Goal: Transaction & Acquisition: Purchase product/service

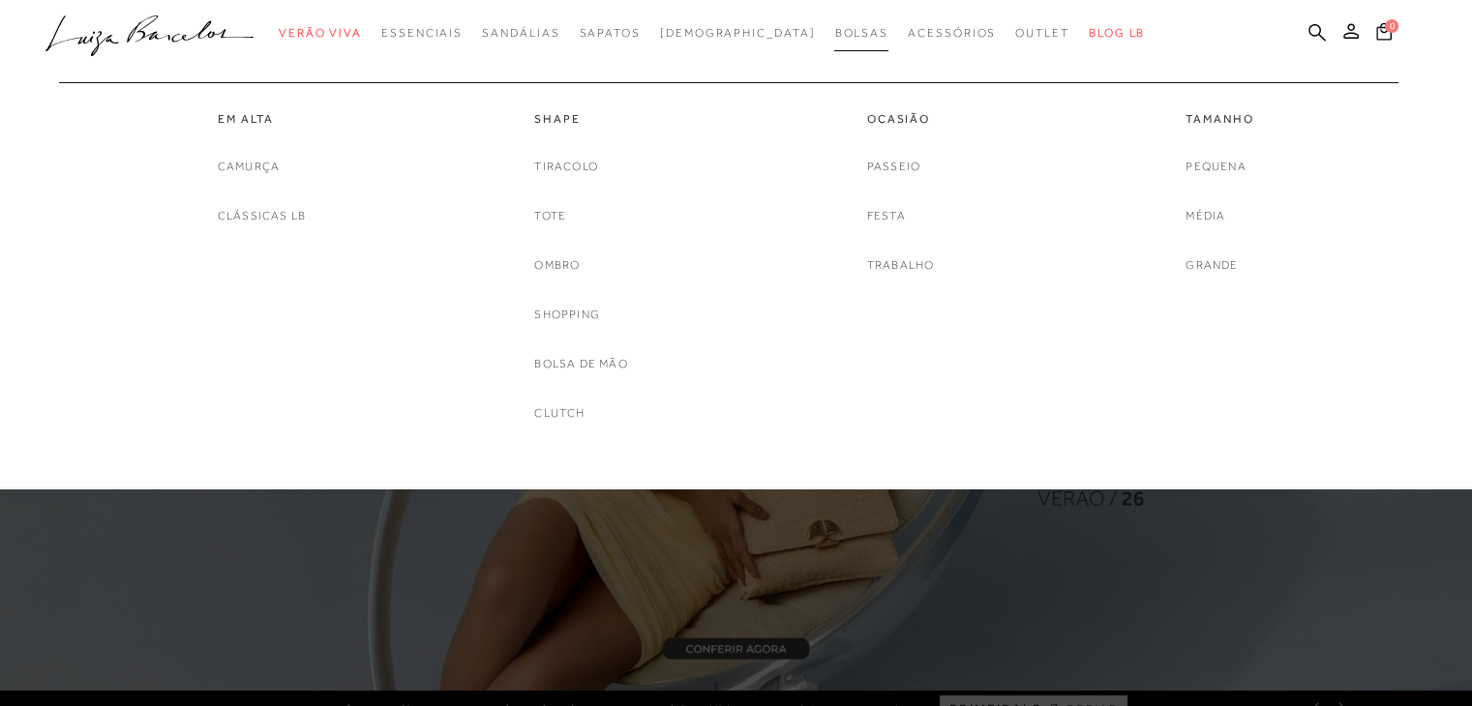
click at [834, 33] on span "Bolsas" at bounding box center [861, 33] width 54 height 14
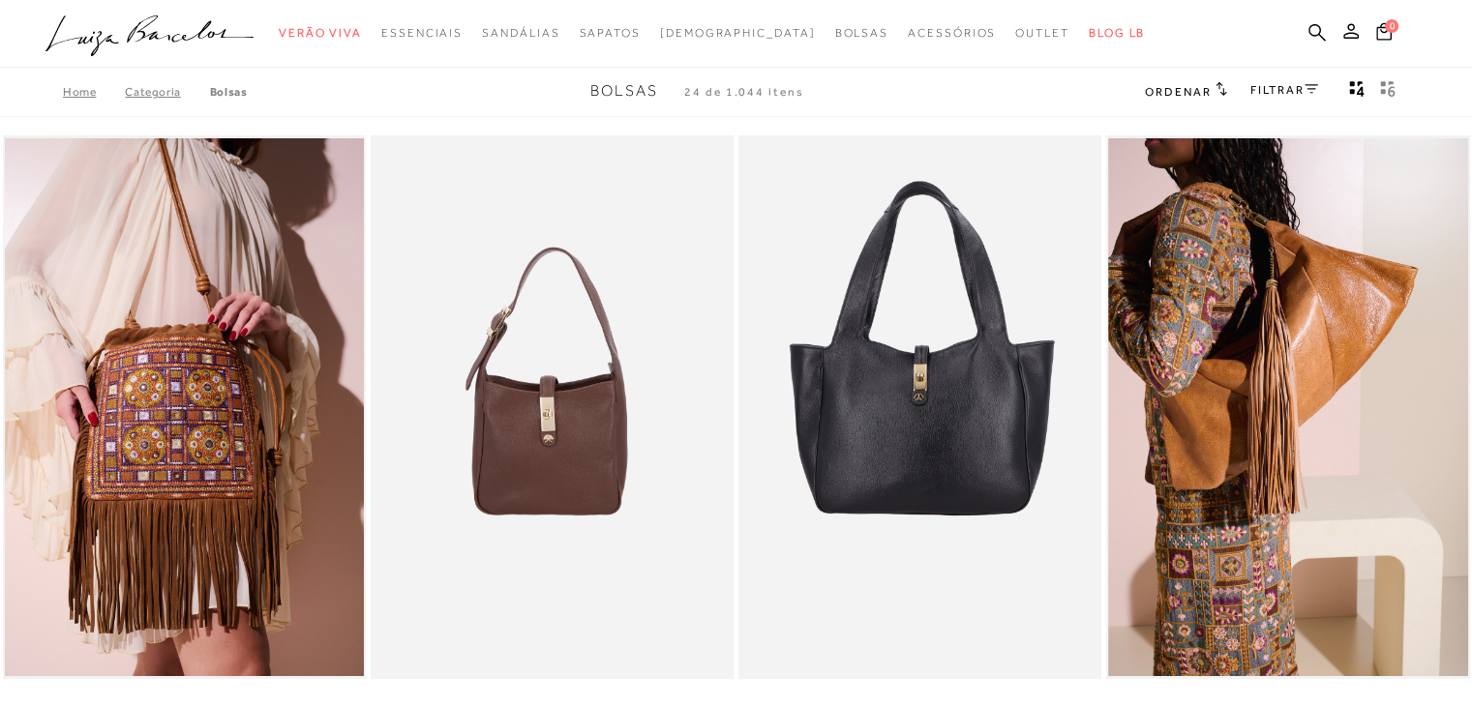
click at [1258, 89] on link "FILTRAR" at bounding box center [1284, 90] width 68 height 14
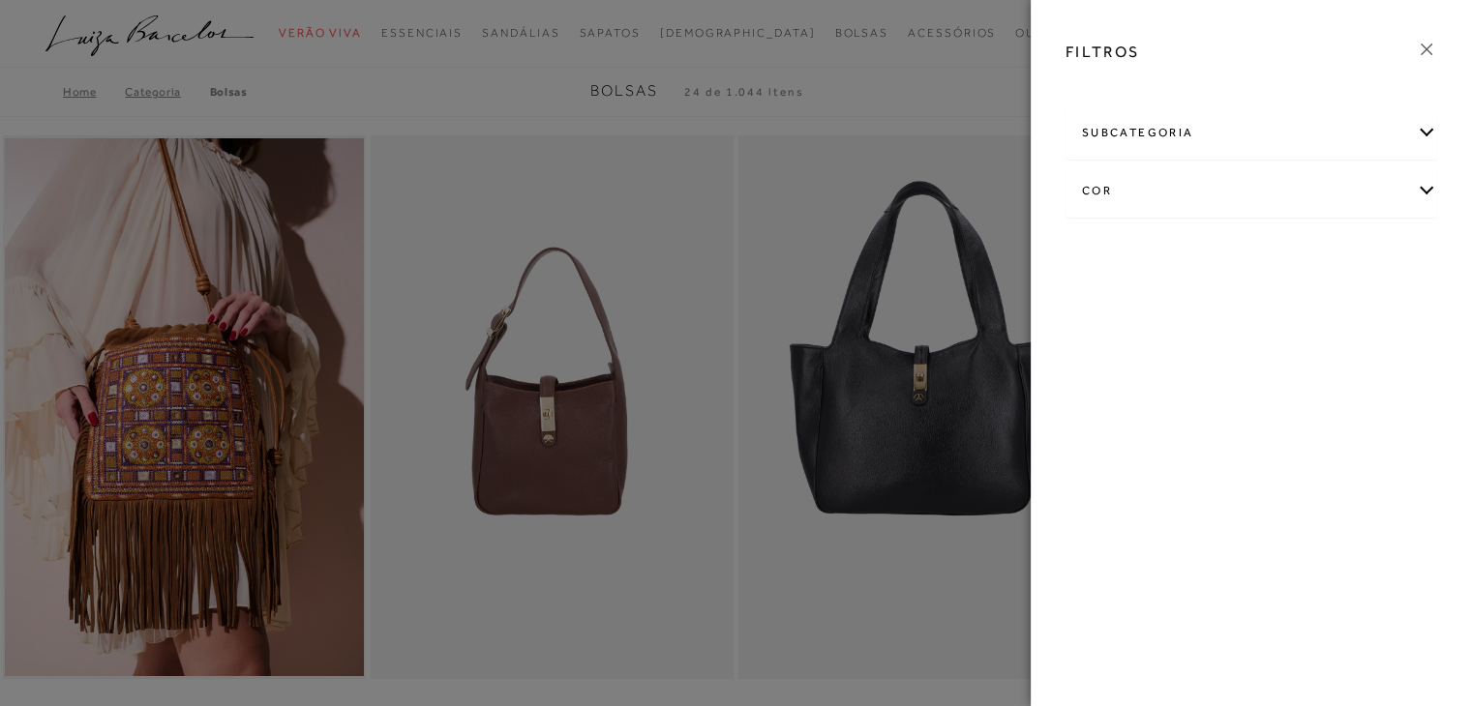
click at [1157, 188] on div "cor" at bounding box center [1251, 190] width 370 height 51
click at [1124, 386] on link "Ver mais..." at bounding box center [1117, 388] width 52 height 15
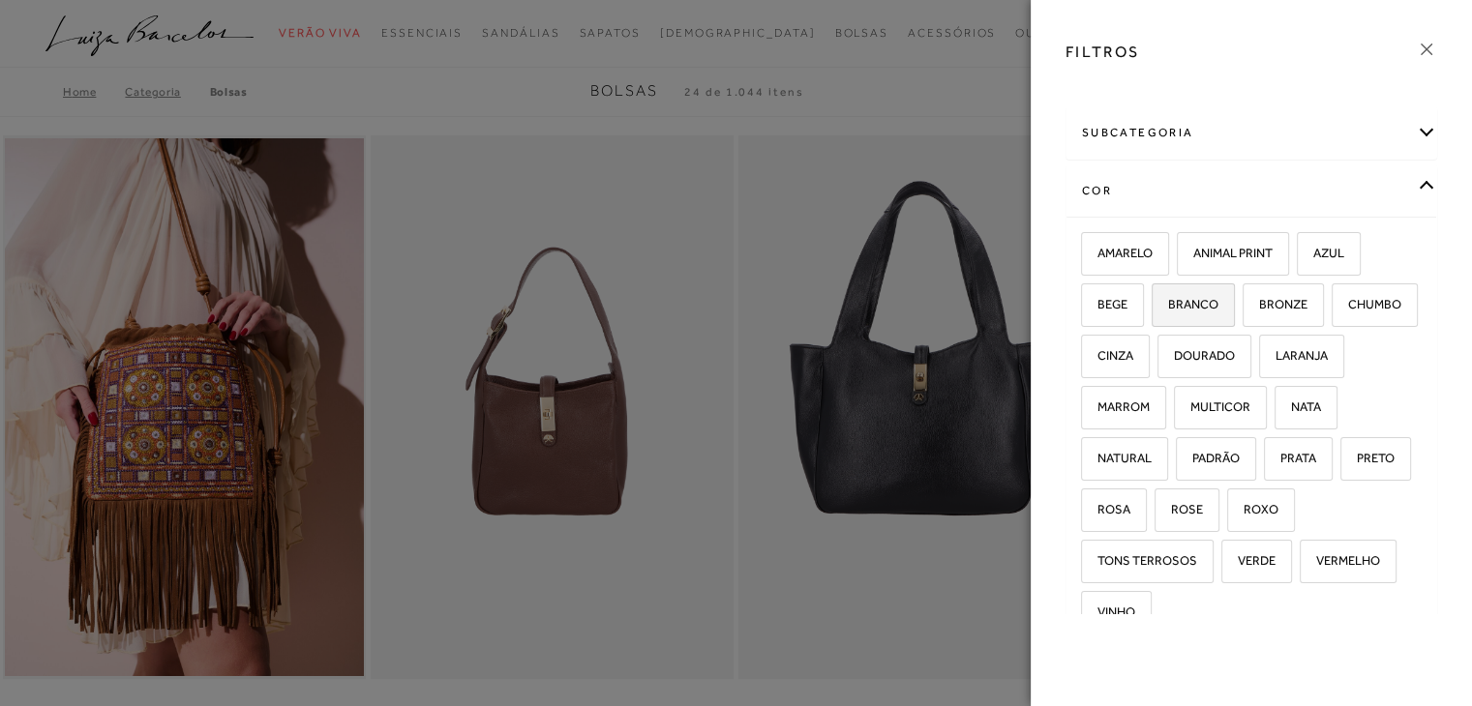
click at [1185, 306] on span "BRANCO" at bounding box center [1185, 304] width 65 height 15
click at [1168, 306] on input "BRANCO" at bounding box center [1158, 307] width 19 height 19
checkbox input "true"
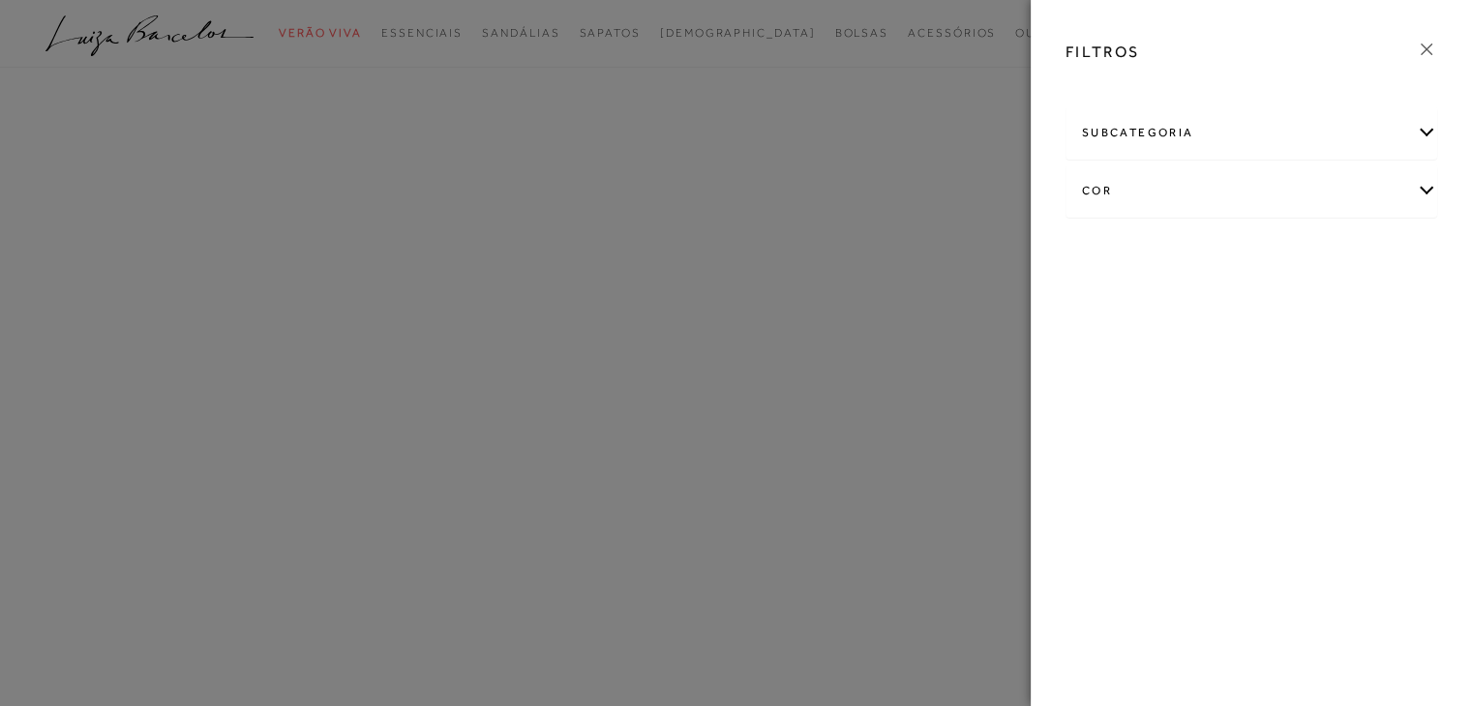
click at [1233, 259] on div "FILTROS subcategoria Em [GEOGRAPHIC_DATA] Ocasião cor" at bounding box center [1251, 353] width 441 height 706
click at [1160, 222] on div "cor" at bounding box center [1251, 221] width 370 height 51
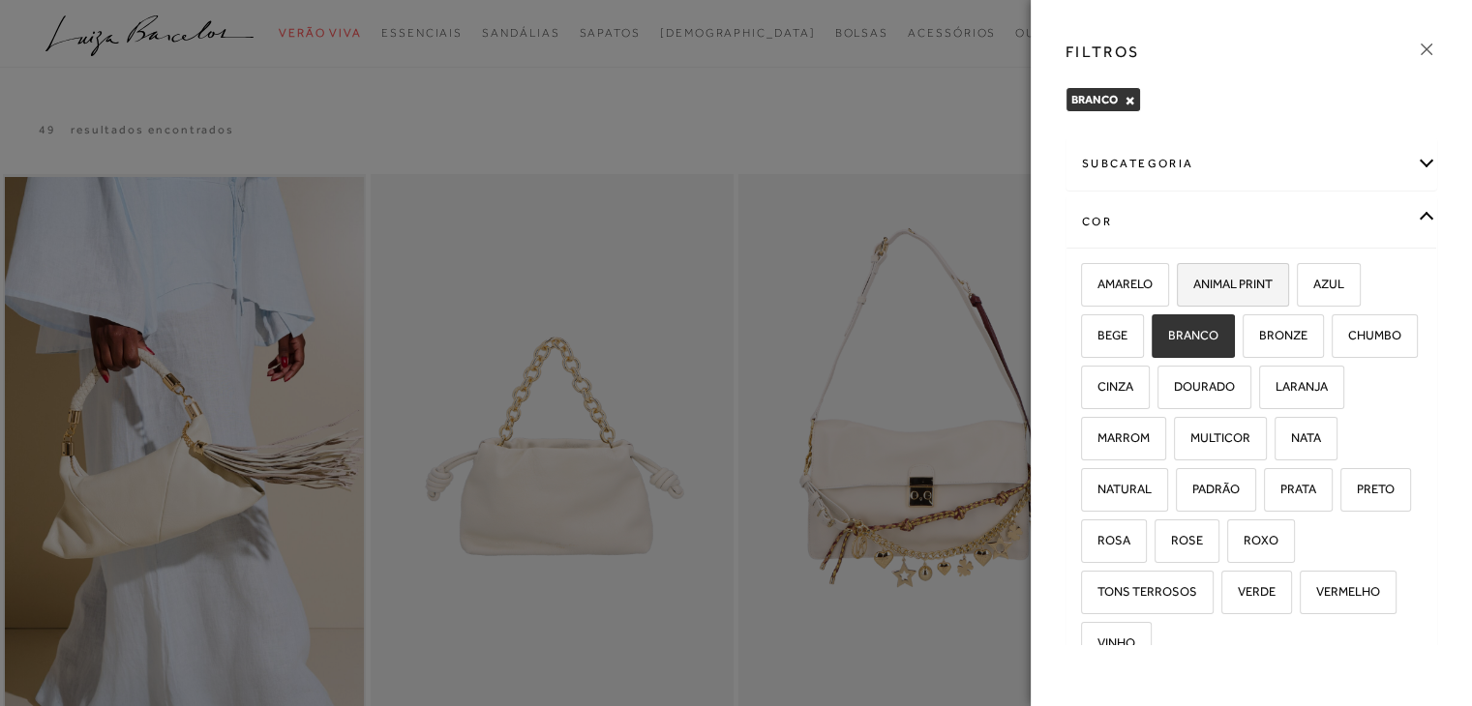
click at [1236, 278] on span "ANIMAL PRINT" at bounding box center [1226, 284] width 94 height 15
click at [1193, 278] on input "ANIMAL PRINT" at bounding box center [1183, 287] width 19 height 19
checkbox input "true"
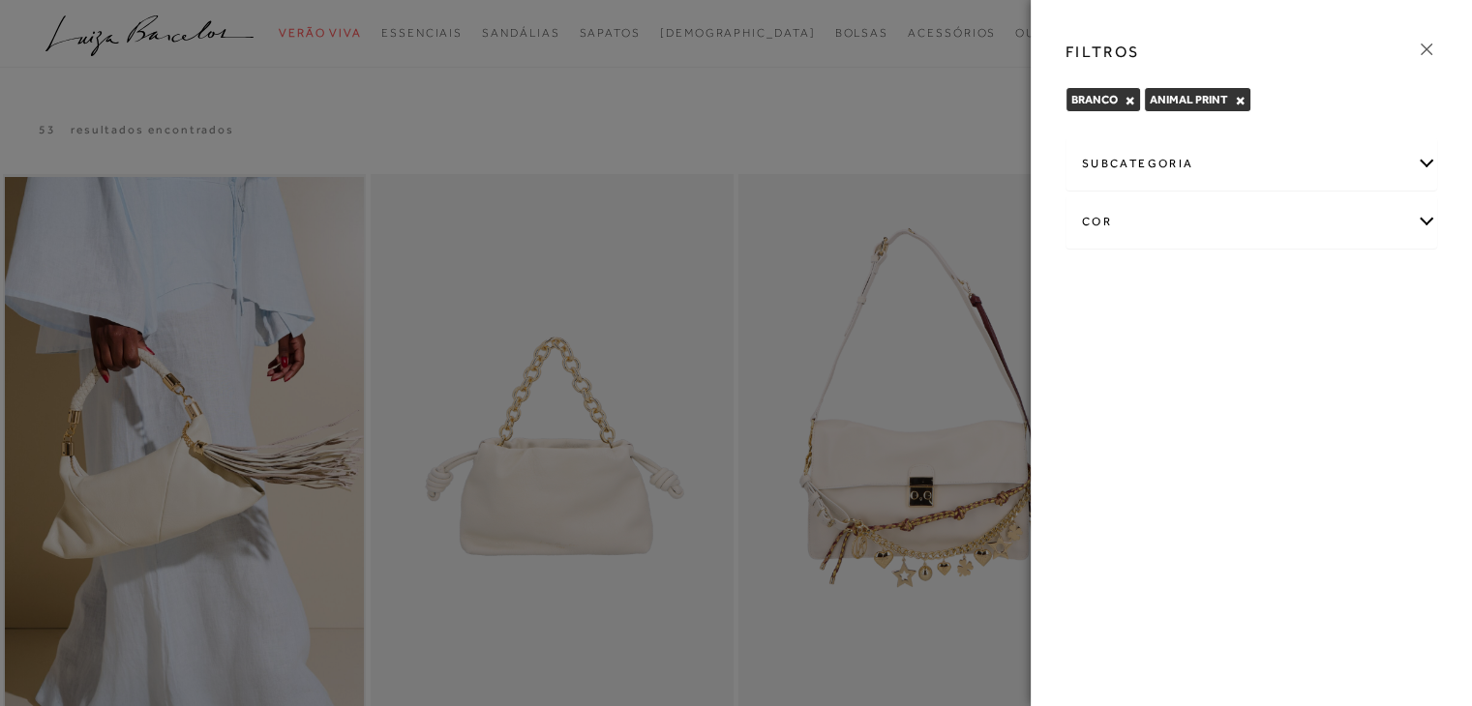
click at [867, 109] on div at bounding box center [736, 353] width 1472 height 706
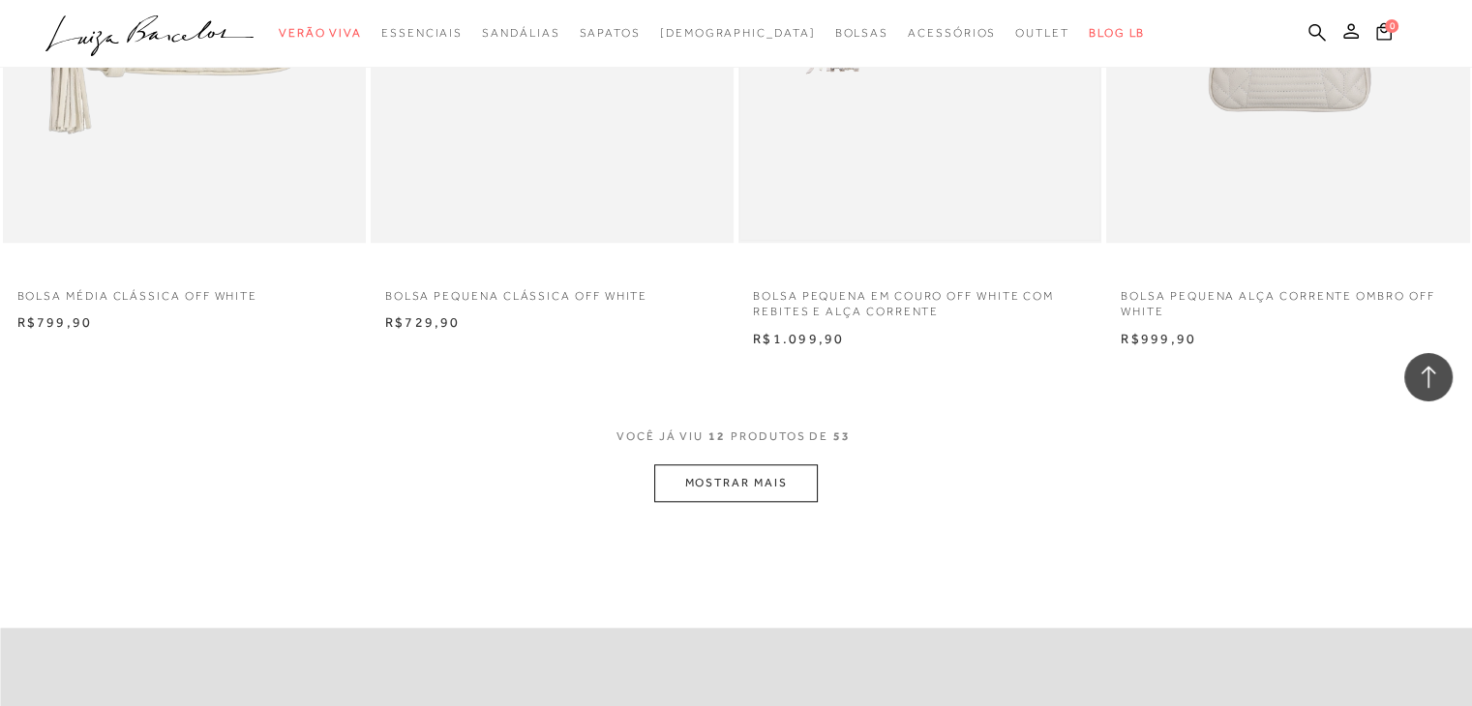
scroll to position [1935, 0]
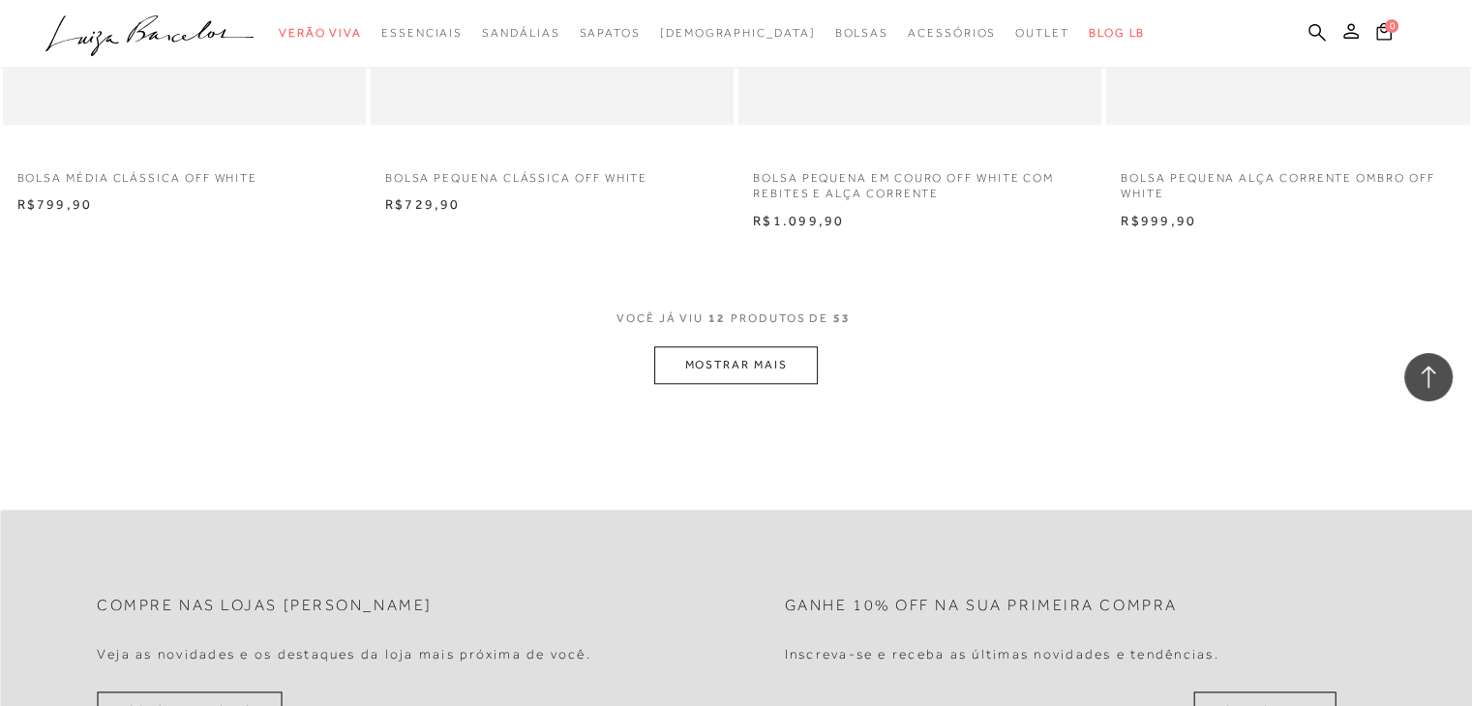
click at [725, 372] on button "MOSTRAR MAIS" at bounding box center [735, 365] width 163 height 38
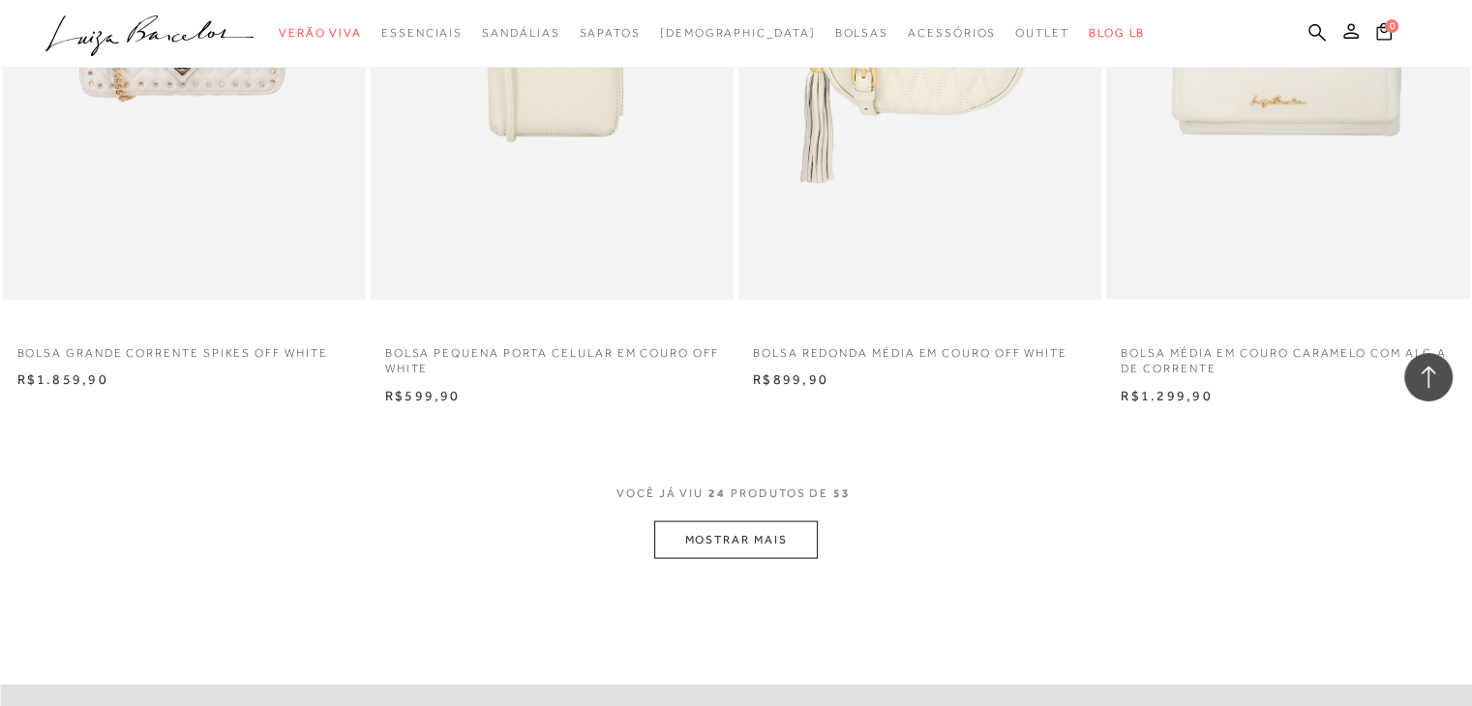
scroll to position [3871, 0]
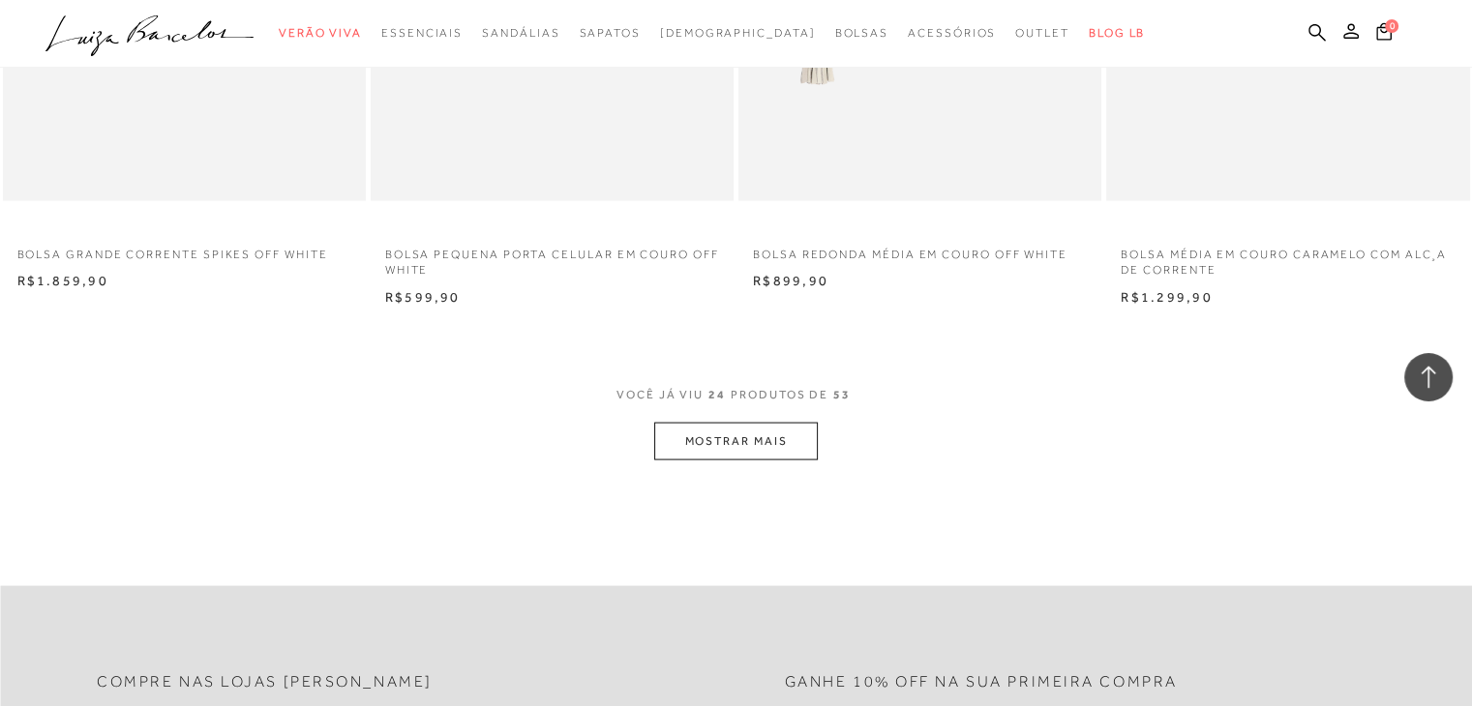
click at [792, 438] on button "MOSTRAR MAIS" at bounding box center [735, 442] width 163 height 38
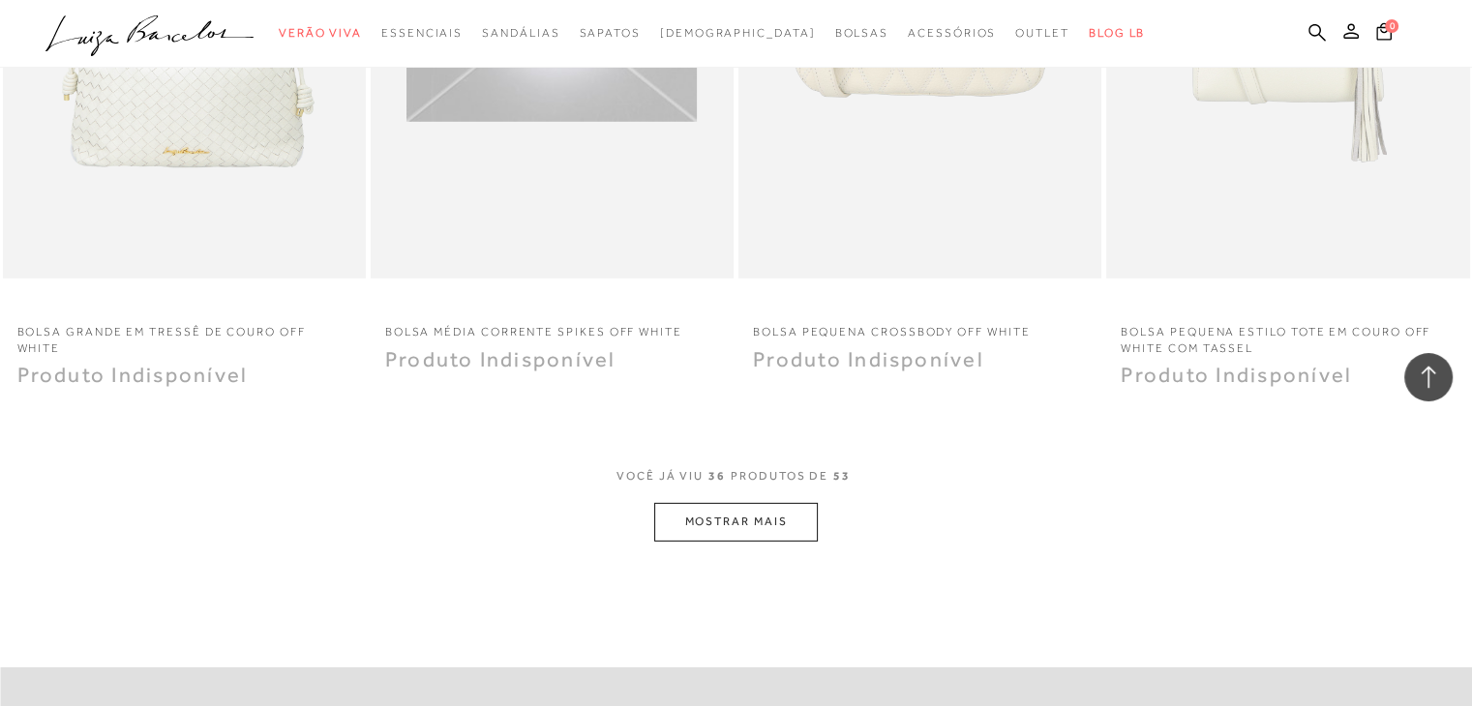
scroll to position [5806, 0]
click at [728, 522] on button "MOSTRAR MAIS" at bounding box center [735, 521] width 163 height 38
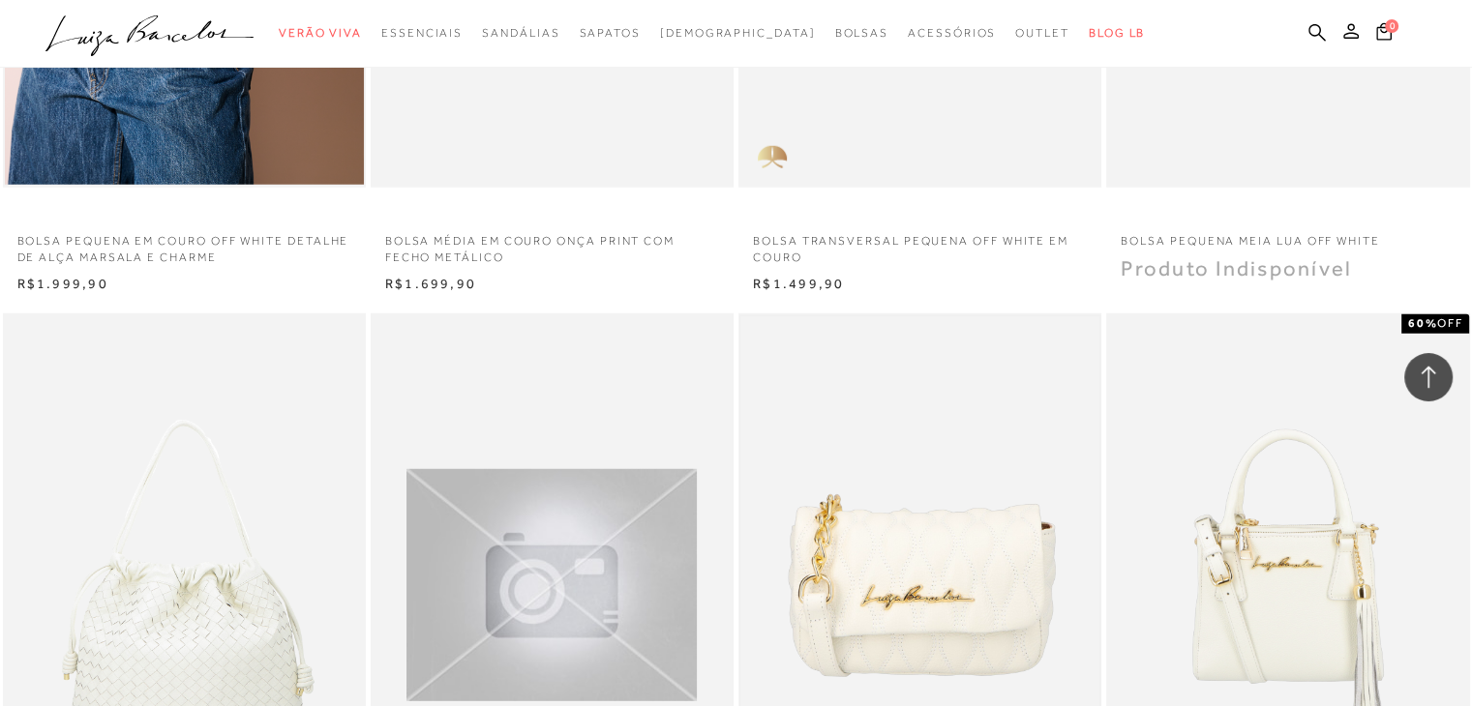
scroll to position [4741, 0]
